Goal: Information Seeking & Learning: Learn about a topic

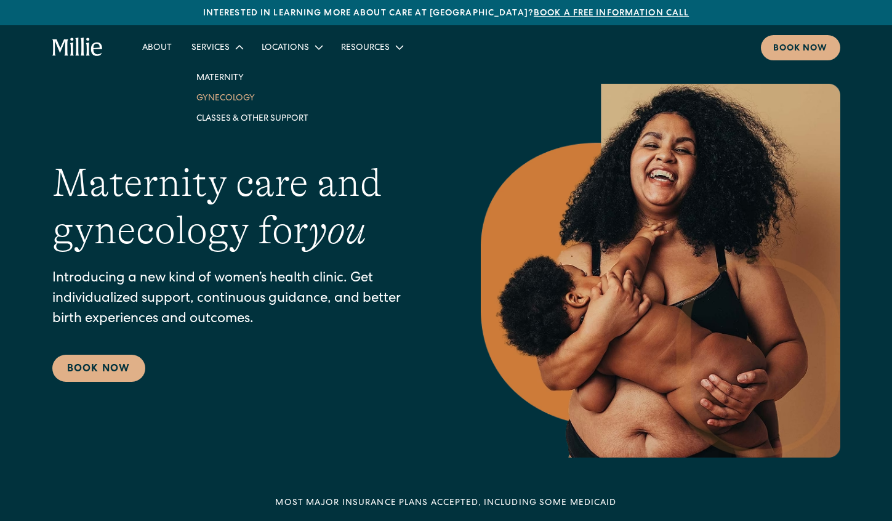
click at [232, 97] on link "Gynecology" at bounding box center [252, 97] width 132 height 20
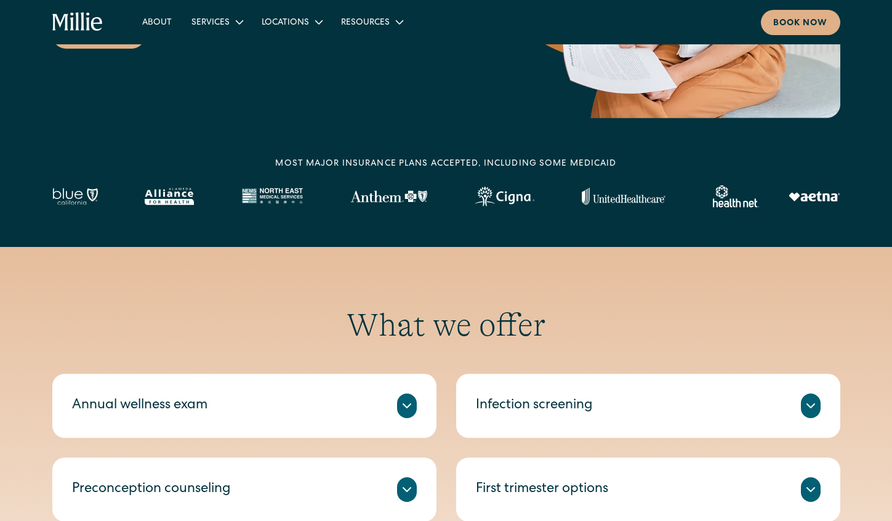
scroll to position [528, 0]
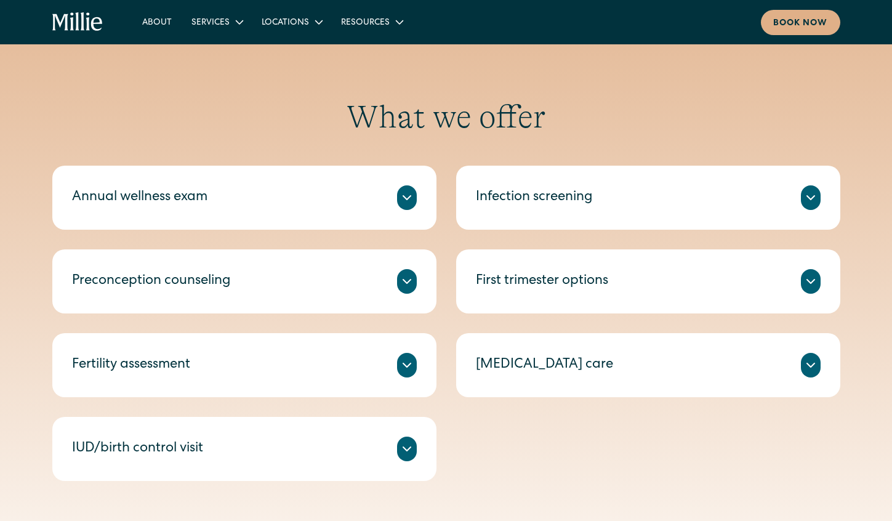
click at [347, 209] on div "Annual wellness exam" at bounding box center [244, 197] width 345 height 25
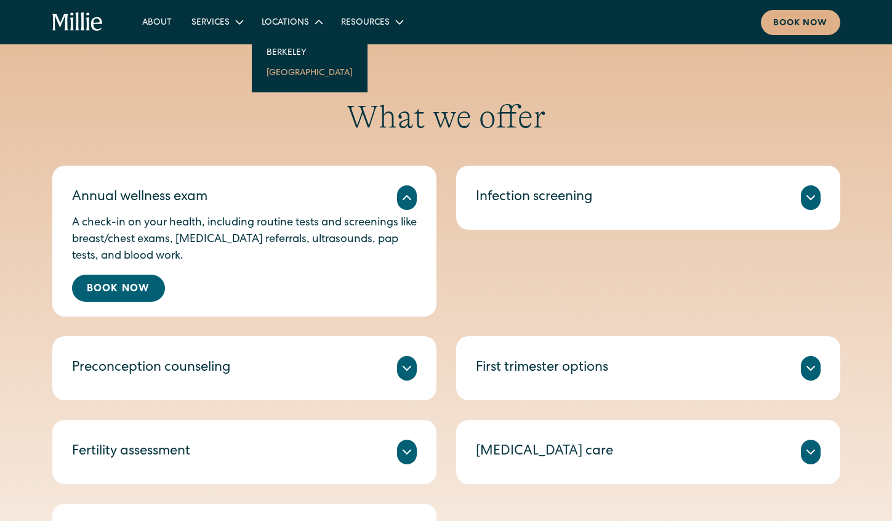
click at [297, 78] on link "[GEOGRAPHIC_DATA]" at bounding box center [310, 72] width 106 height 20
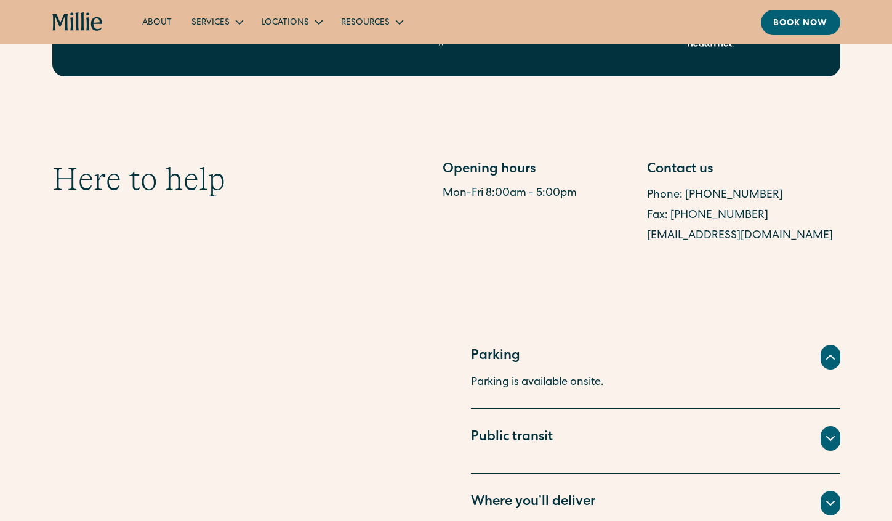
scroll to position [771, 0]
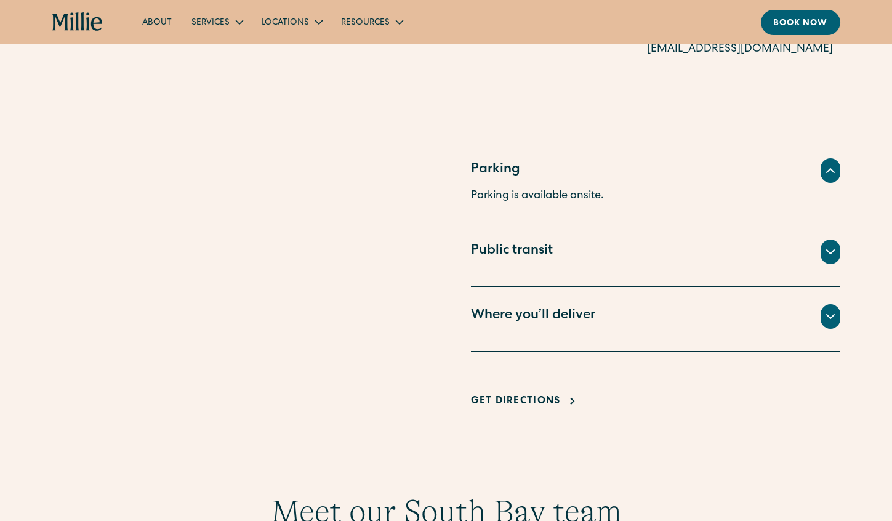
click at [86, 25] on icon "home" at bounding box center [77, 22] width 51 height 20
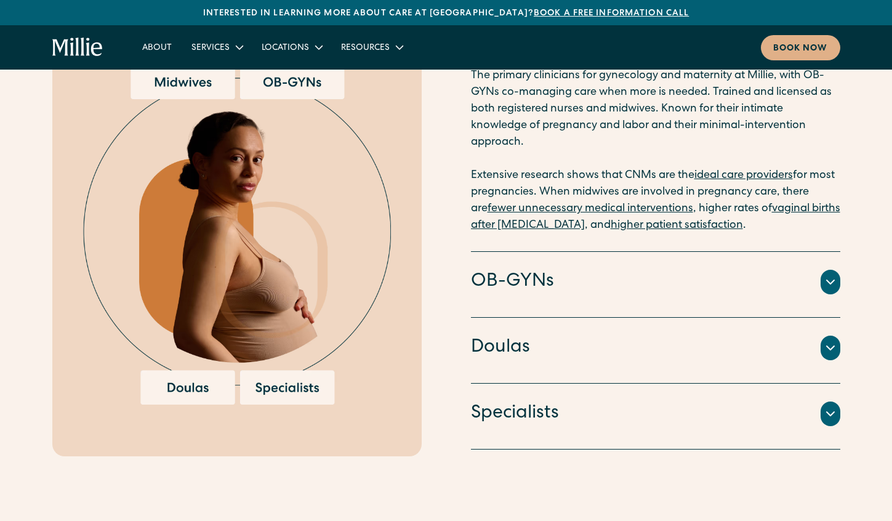
scroll to position [1331, 0]
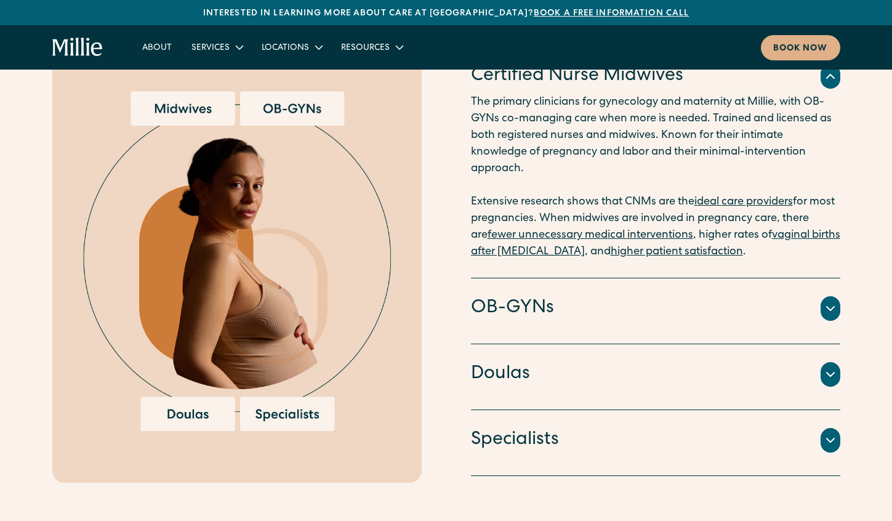
click at [622, 361] on div "Doulas" at bounding box center [655, 374] width 369 height 26
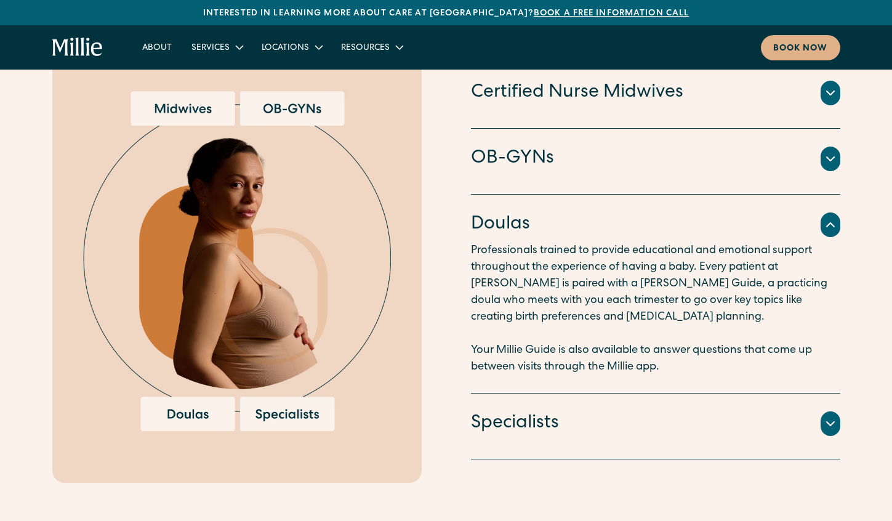
click at [622, 415] on div "Specialists" at bounding box center [655, 424] width 369 height 26
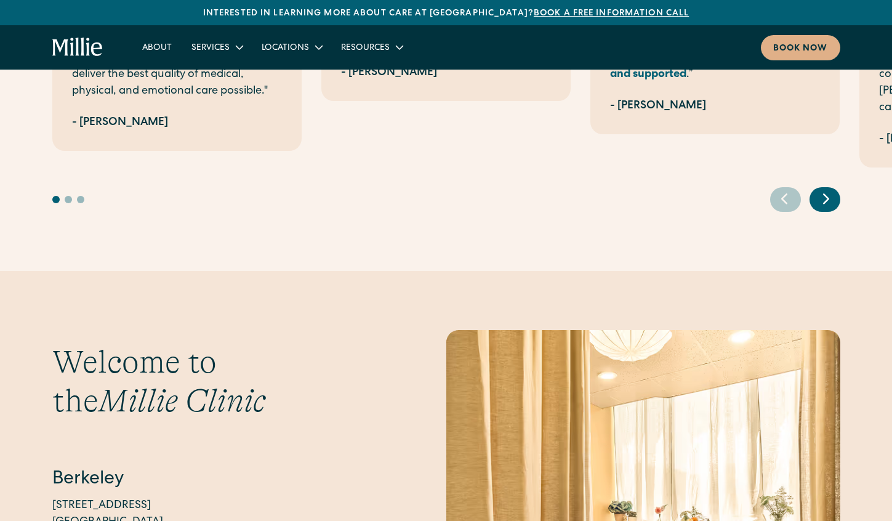
scroll to position [2810, 0]
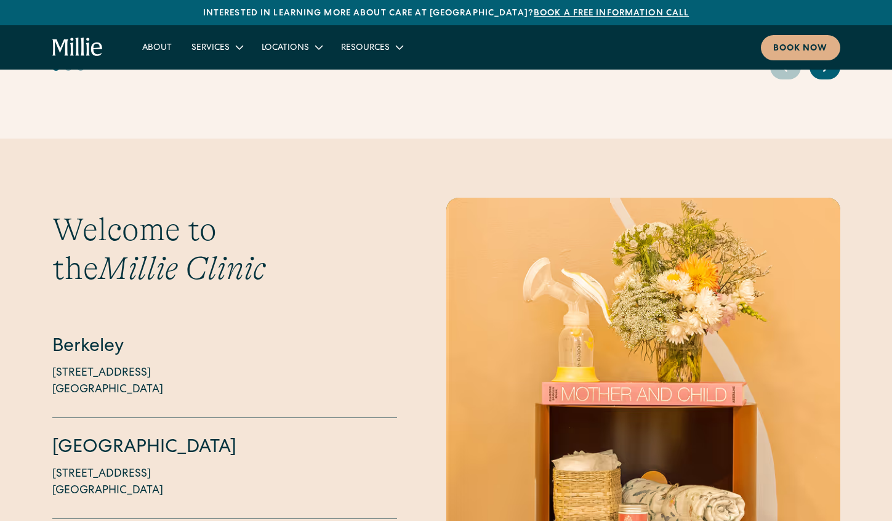
click at [153, 466] on p "1471 Saratoga Ave, Suite 101 San Jose, CA 95129" at bounding box center [107, 482] width 111 height 33
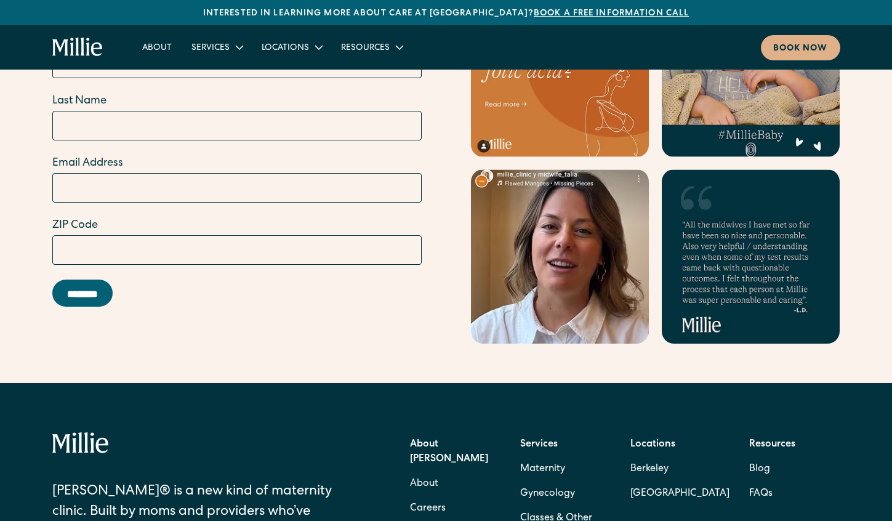
scroll to position [5010, 0]
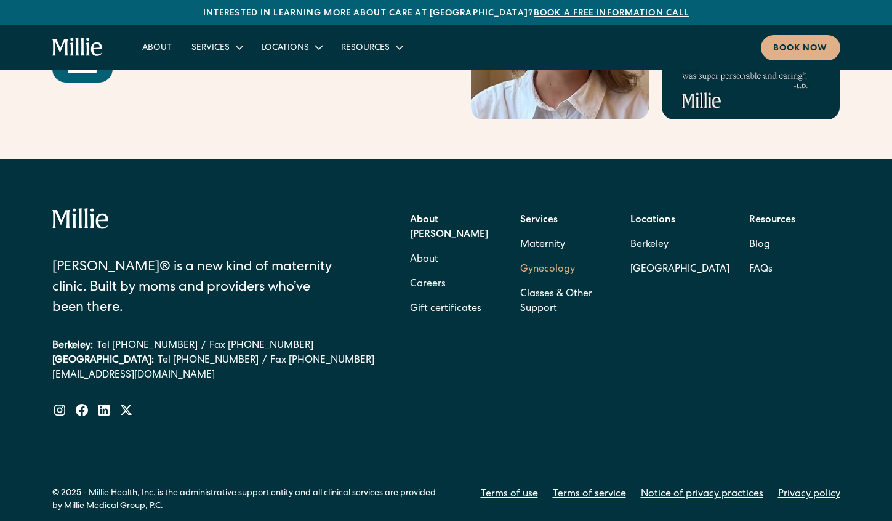
click at [552, 257] on link "Gynecology" at bounding box center [547, 269] width 55 height 25
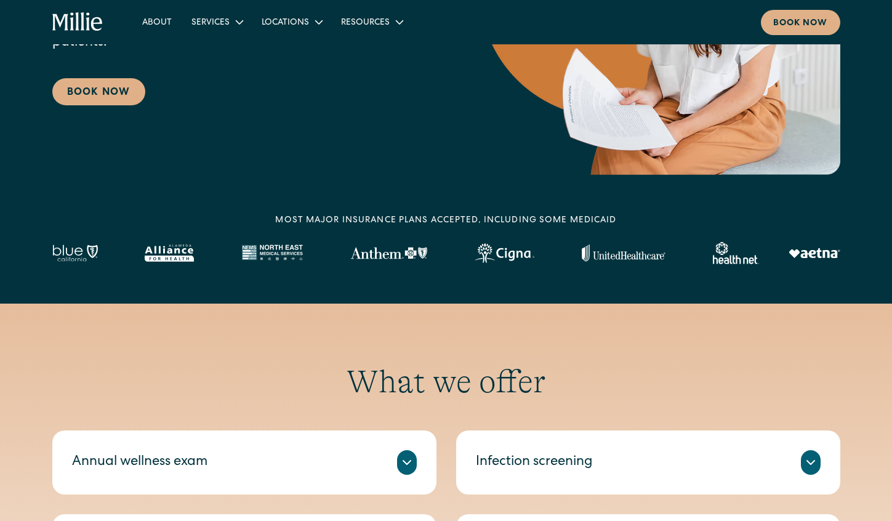
scroll to position [575, 0]
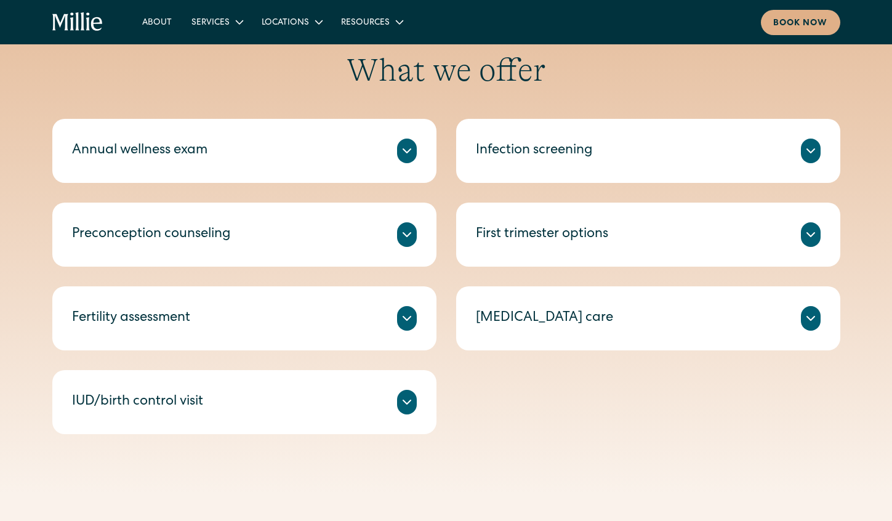
click at [255, 329] on div "Fertility assessment" at bounding box center [244, 318] width 345 height 25
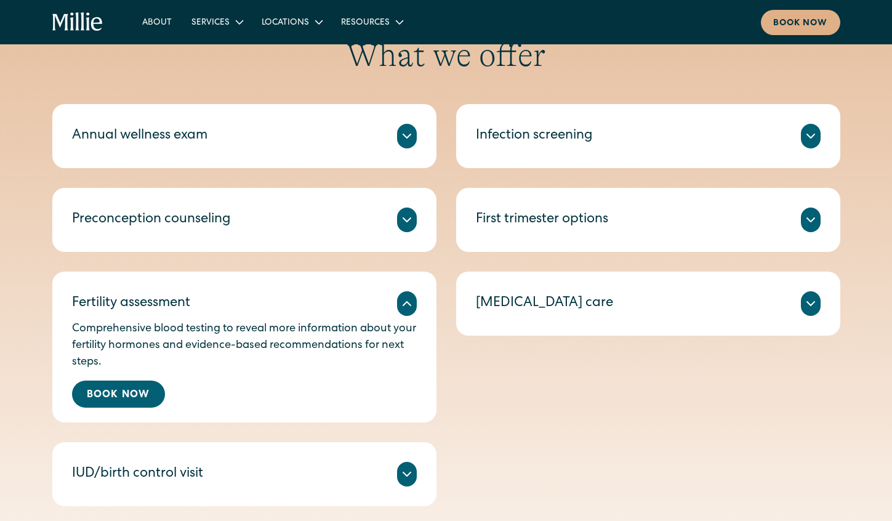
scroll to position [593, 0]
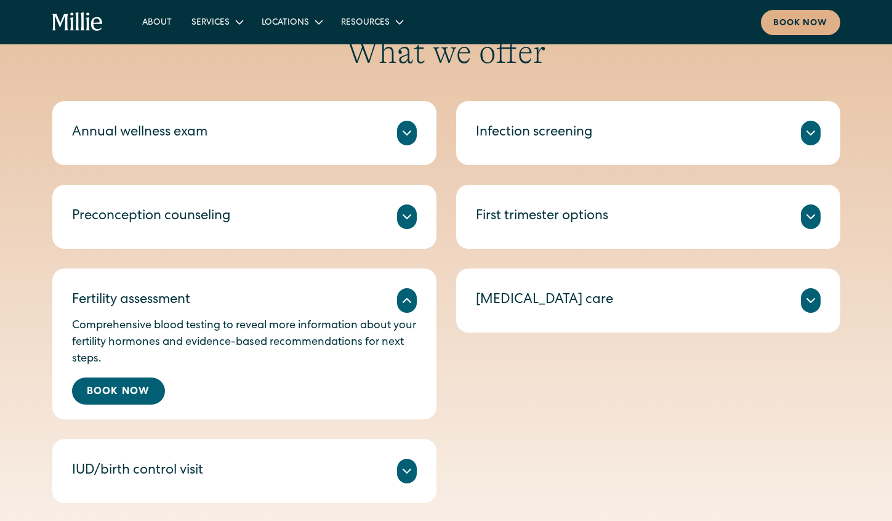
click at [287, 226] on div "Preconception counseling" at bounding box center [244, 216] width 345 height 25
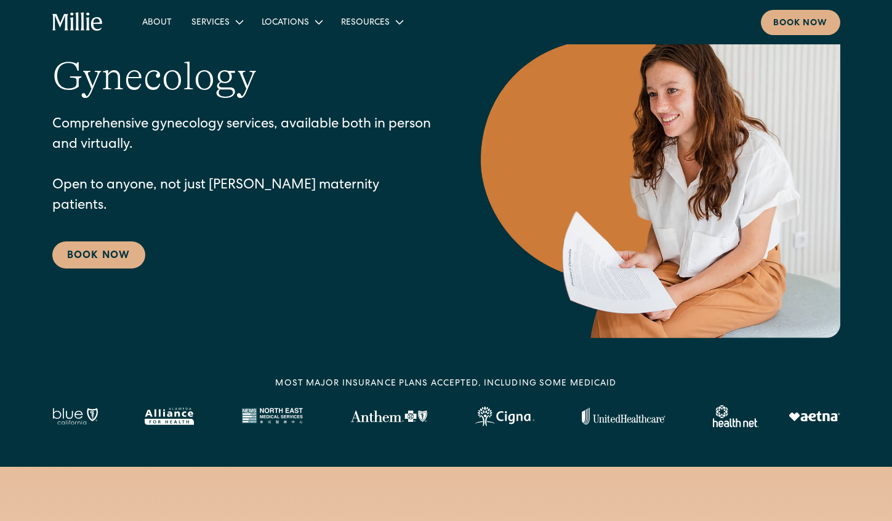
scroll to position [0, 0]
